Goal: Ask a question

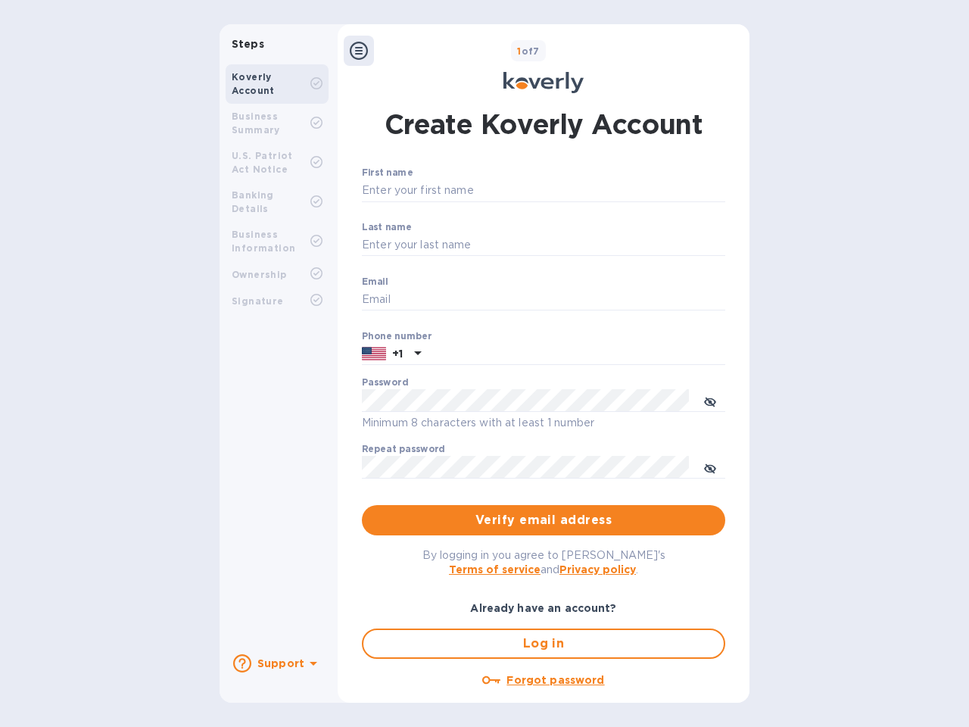
click at [276, 663] on b "Support" at bounding box center [280, 663] width 47 height 12
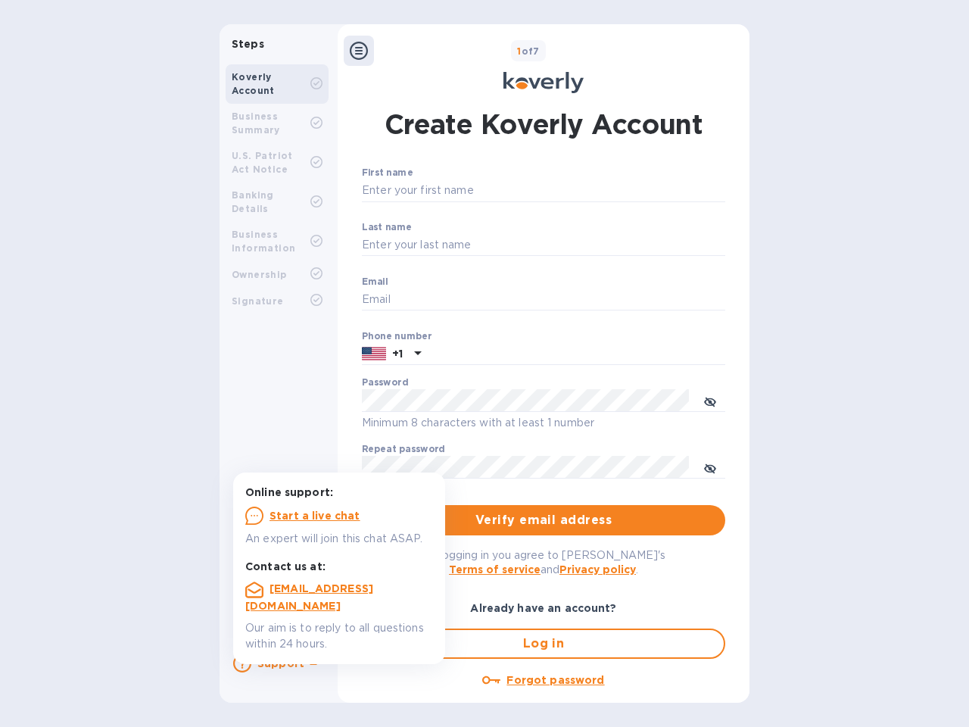
click at [242, 663] on icon at bounding box center [242, 663] width 18 height 18
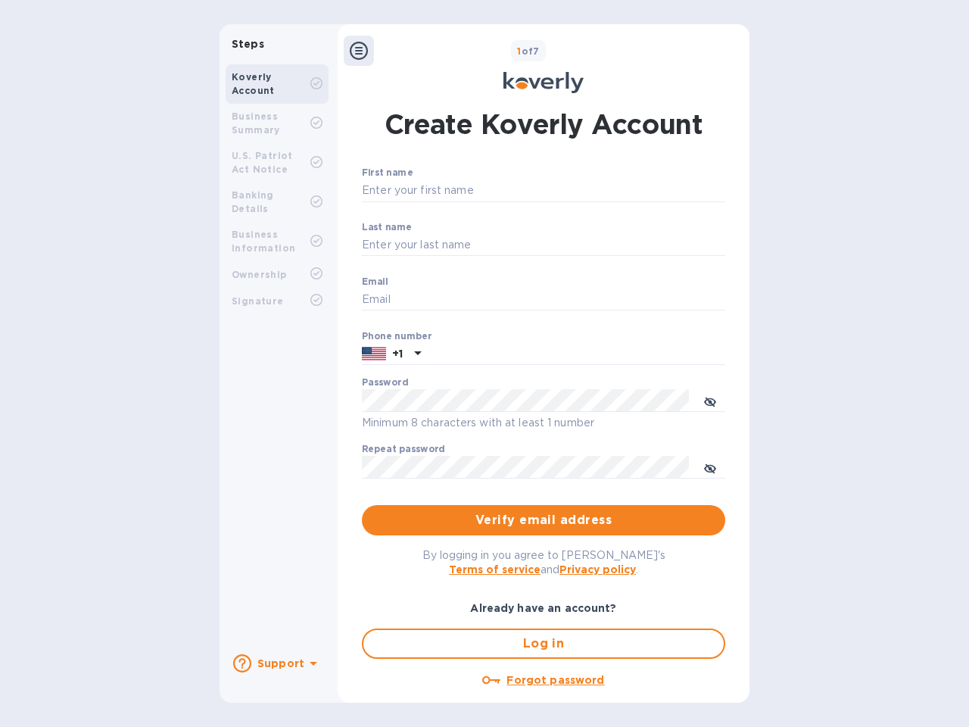
click at [311, 665] on icon at bounding box center [314, 664] width 8 height 4
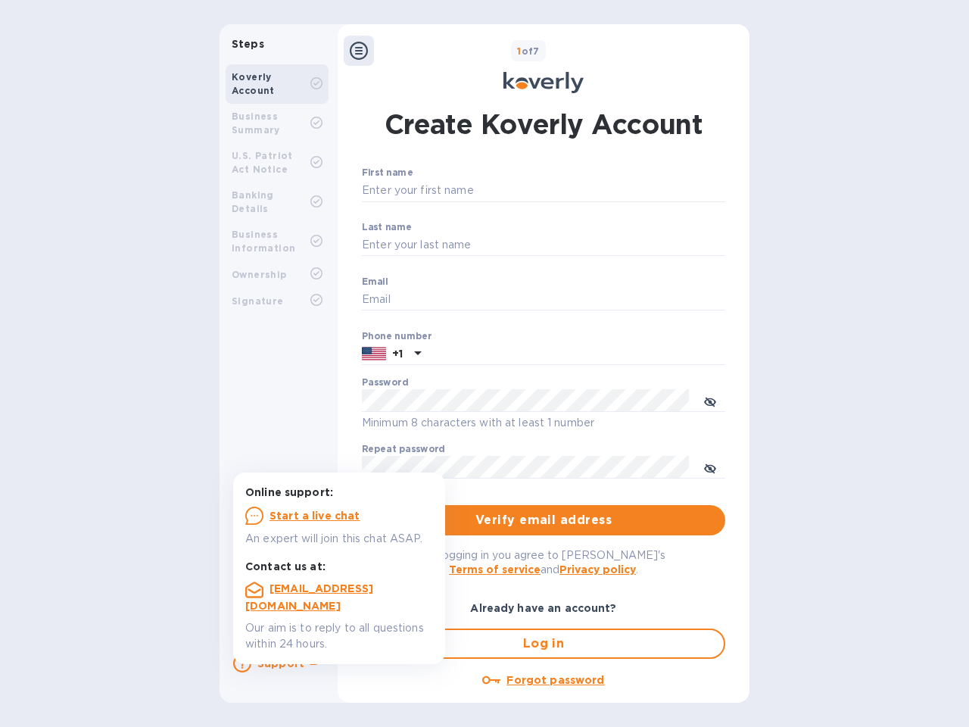
click at [359, 51] on icon at bounding box center [359, 51] width 18 height 18
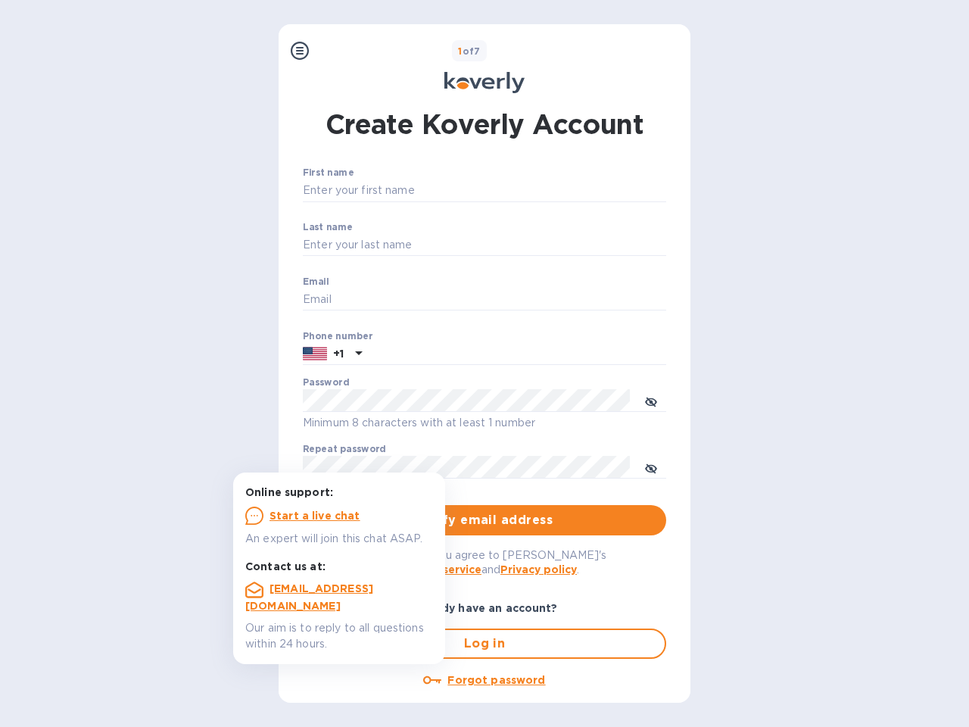
click at [541, 191] on input "First name" at bounding box center [484, 190] width 363 height 23
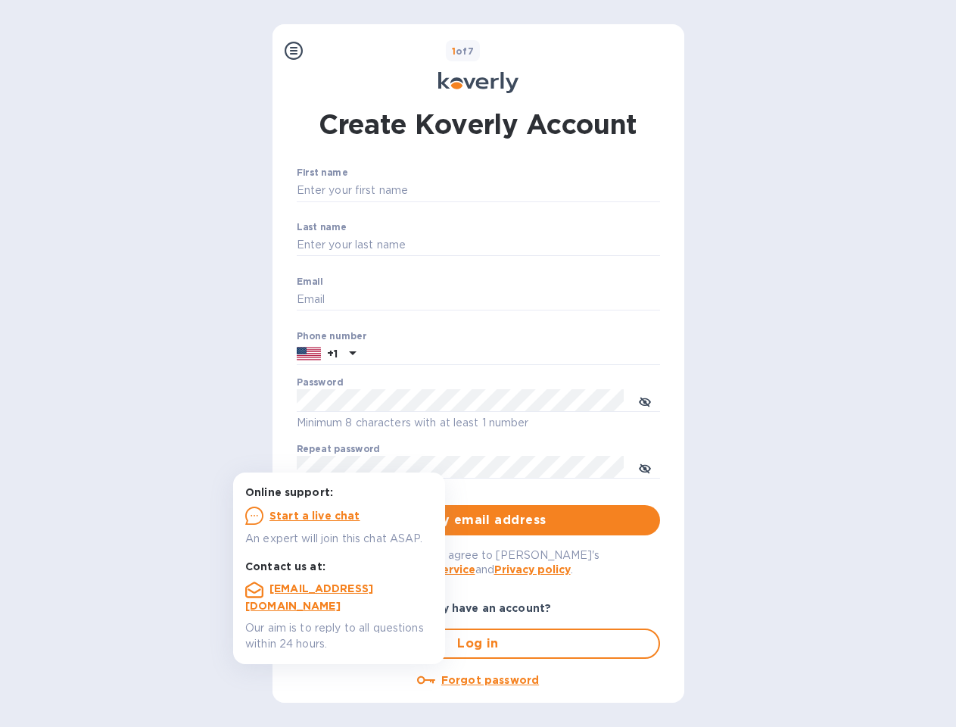
click at [541, 245] on input "Last name" at bounding box center [478, 245] width 363 height 23
click at [541, 300] on input "Email" at bounding box center [478, 299] width 363 height 23
click at [541, 354] on input "text" at bounding box center [511, 354] width 298 height 23
click at [391, 354] on input "text" at bounding box center [511, 354] width 298 height 23
click at [416, 354] on input "text" at bounding box center [511, 354] width 298 height 23
